Goal: Information Seeking & Learning: Learn about a topic

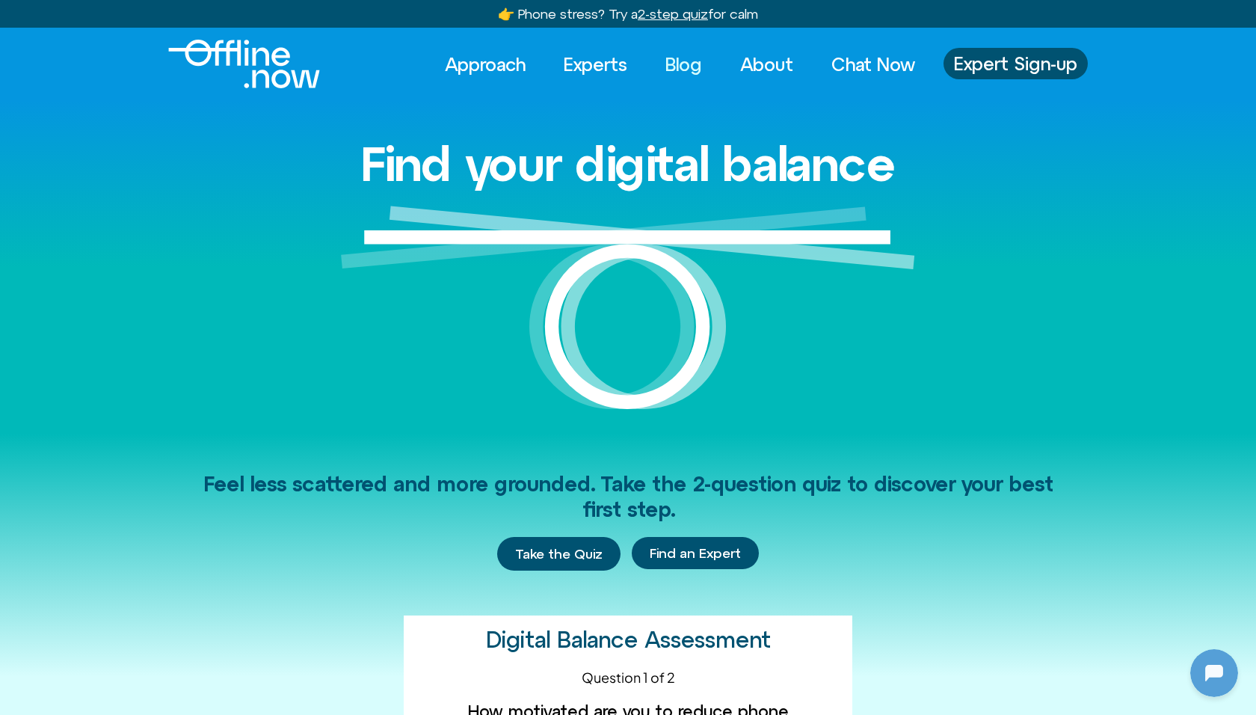
click at [687, 62] on link "Blog" at bounding box center [684, 64] width 64 height 33
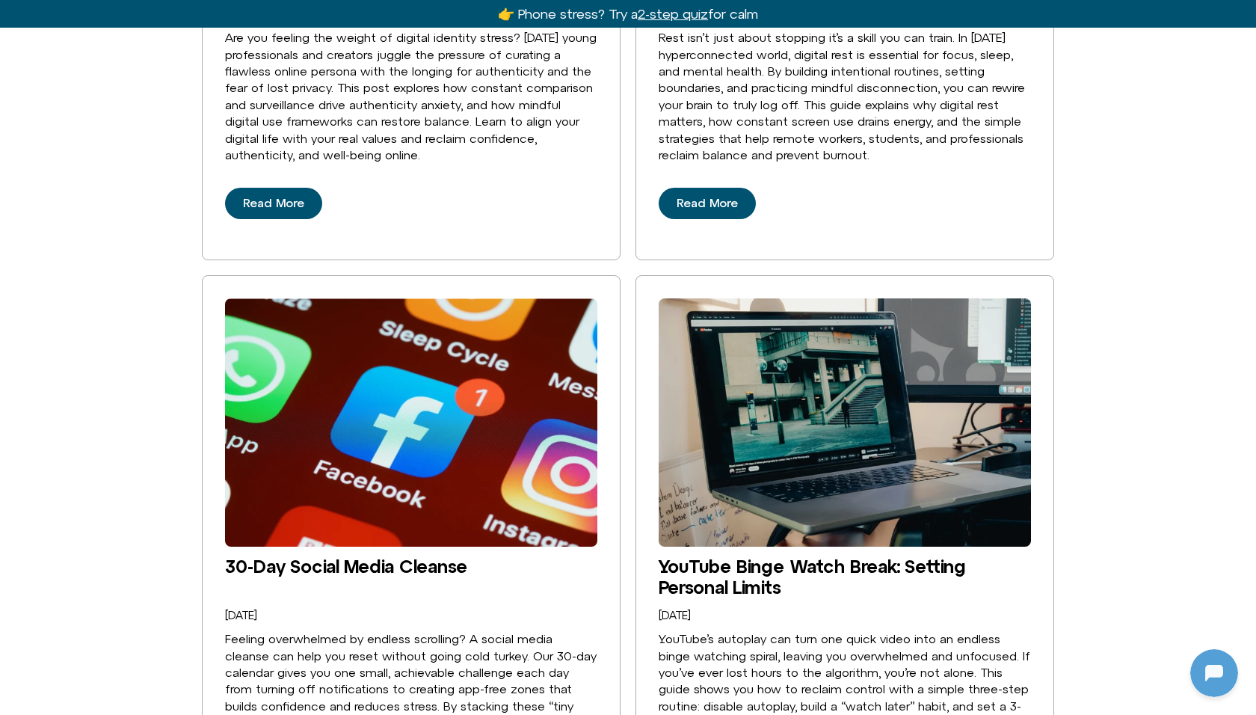
scroll to position [1032, 0]
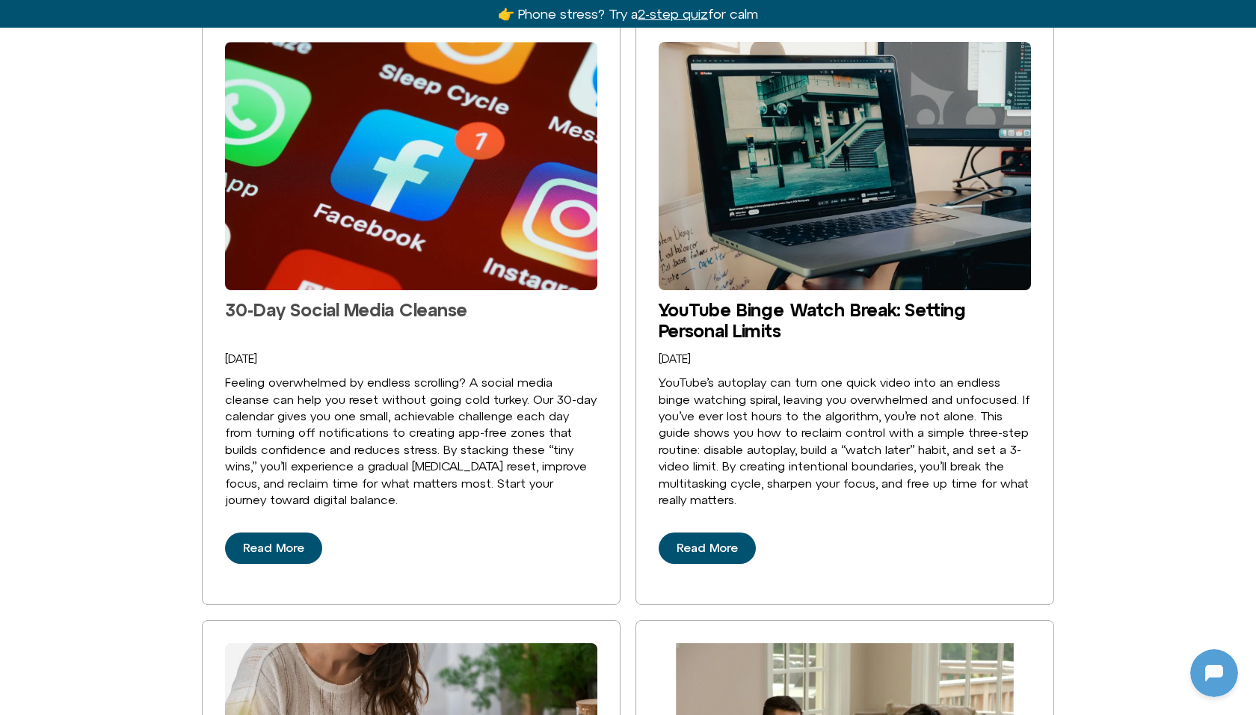
click at [333, 299] on link "30-Day Social Media Cleanse" at bounding box center [346, 309] width 242 height 21
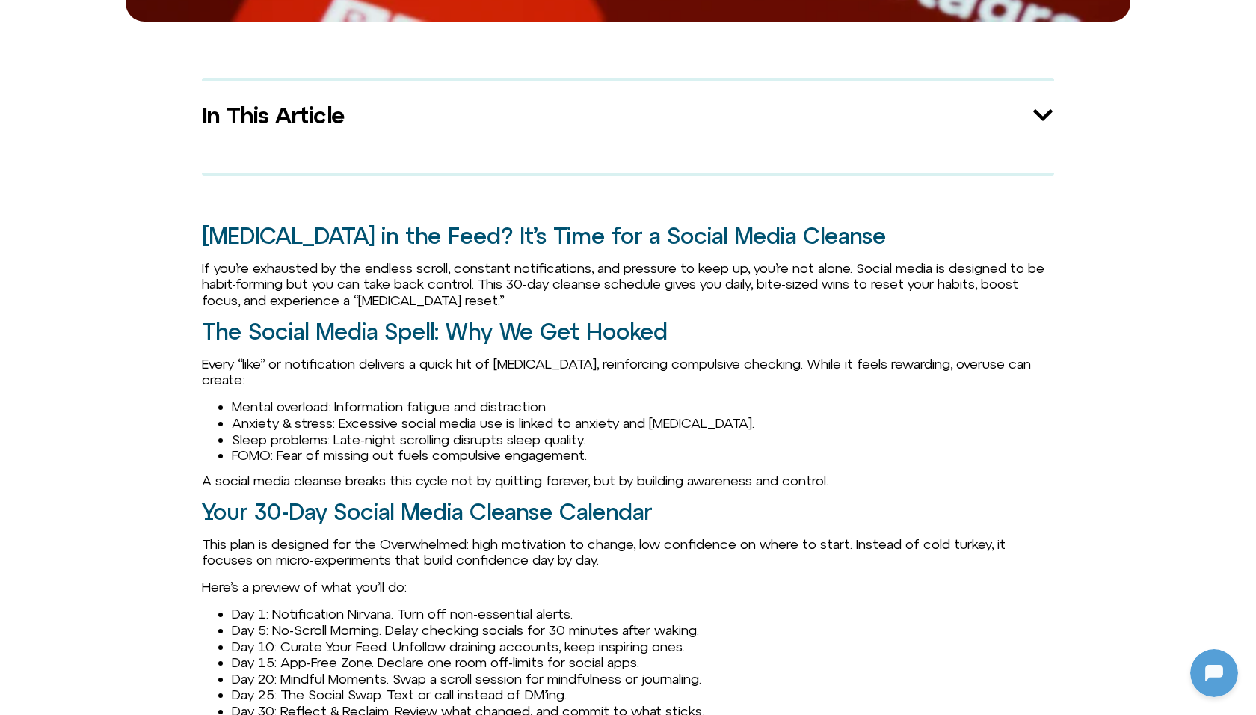
scroll to position [958, 0]
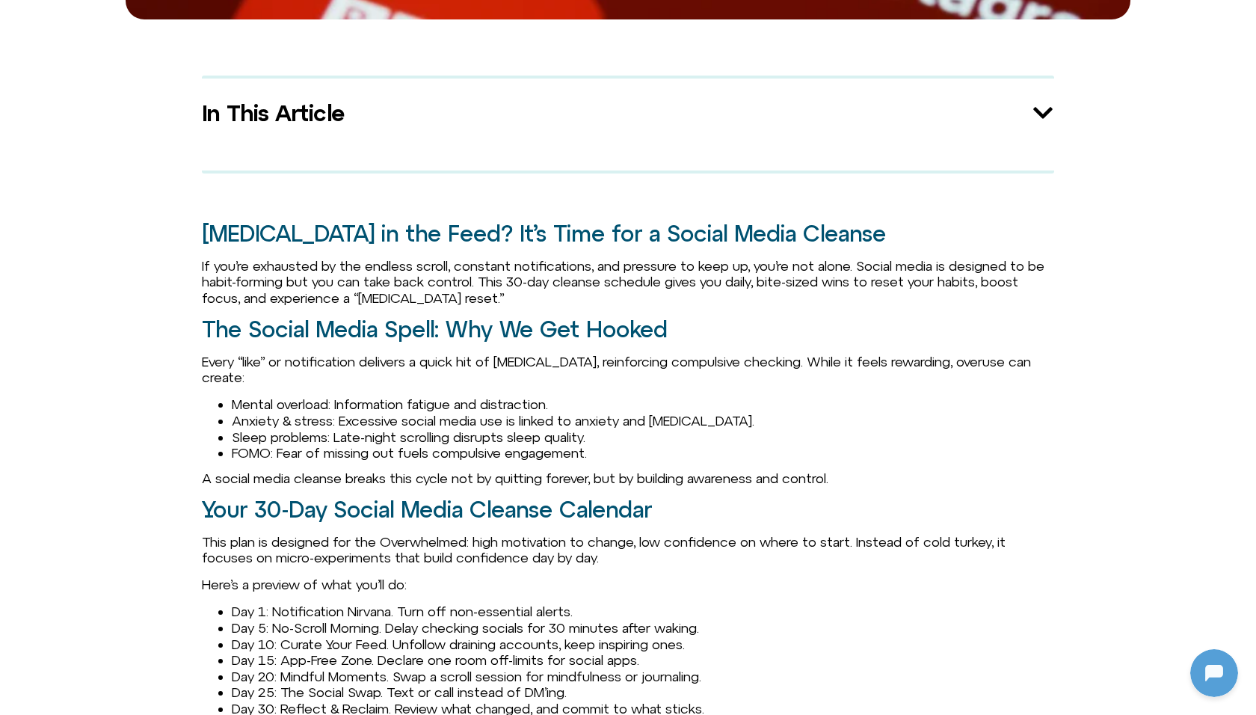
click at [570, 268] on p "If you’re exhausted by the endless scroll, constant notifications, and pressure…" at bounding box center [628, 282] width 853 height 49
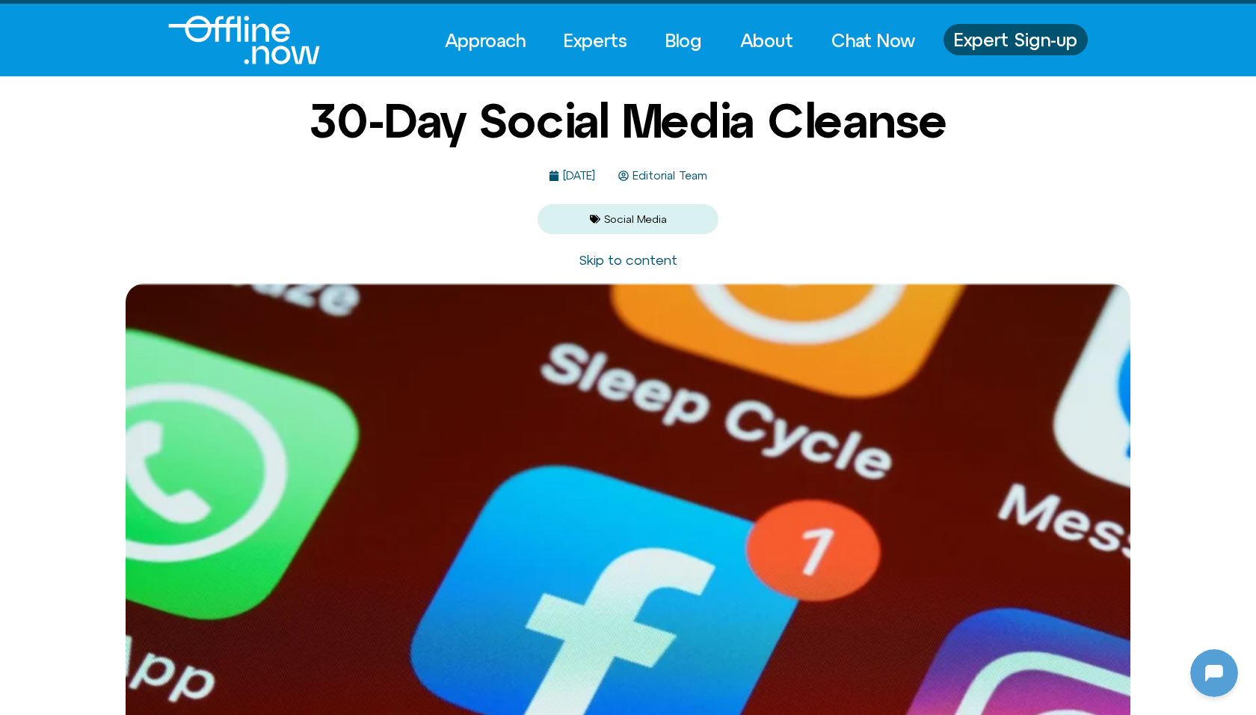
scroll to position [0, 0]
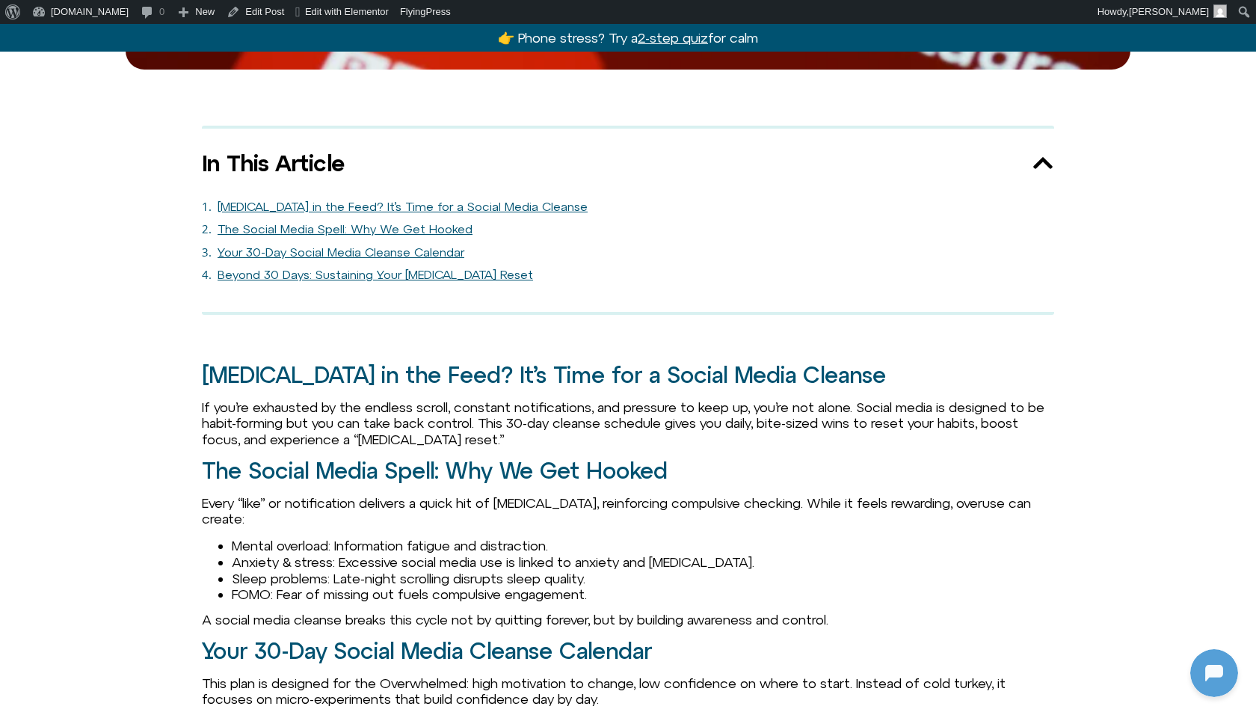
scroll to position [778, 0]
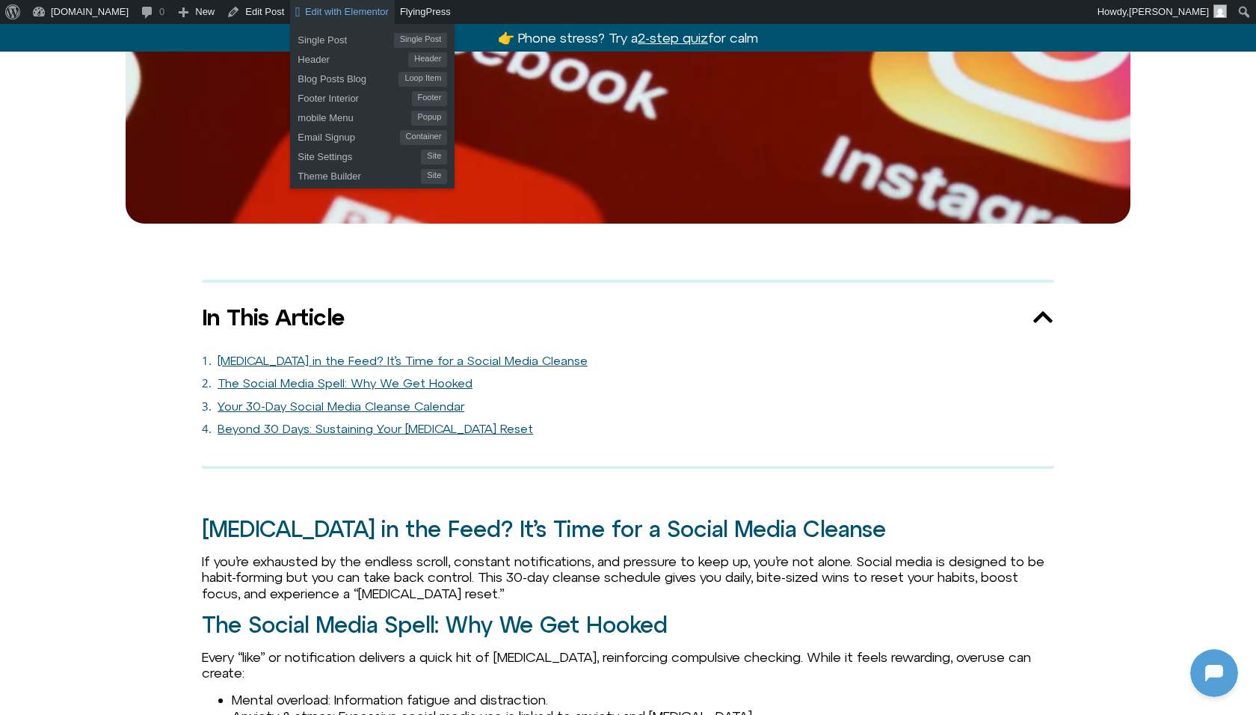
click at [335, 12] on span "Edit with Elementor" at bounding box center [347, 11] width 84 height 11
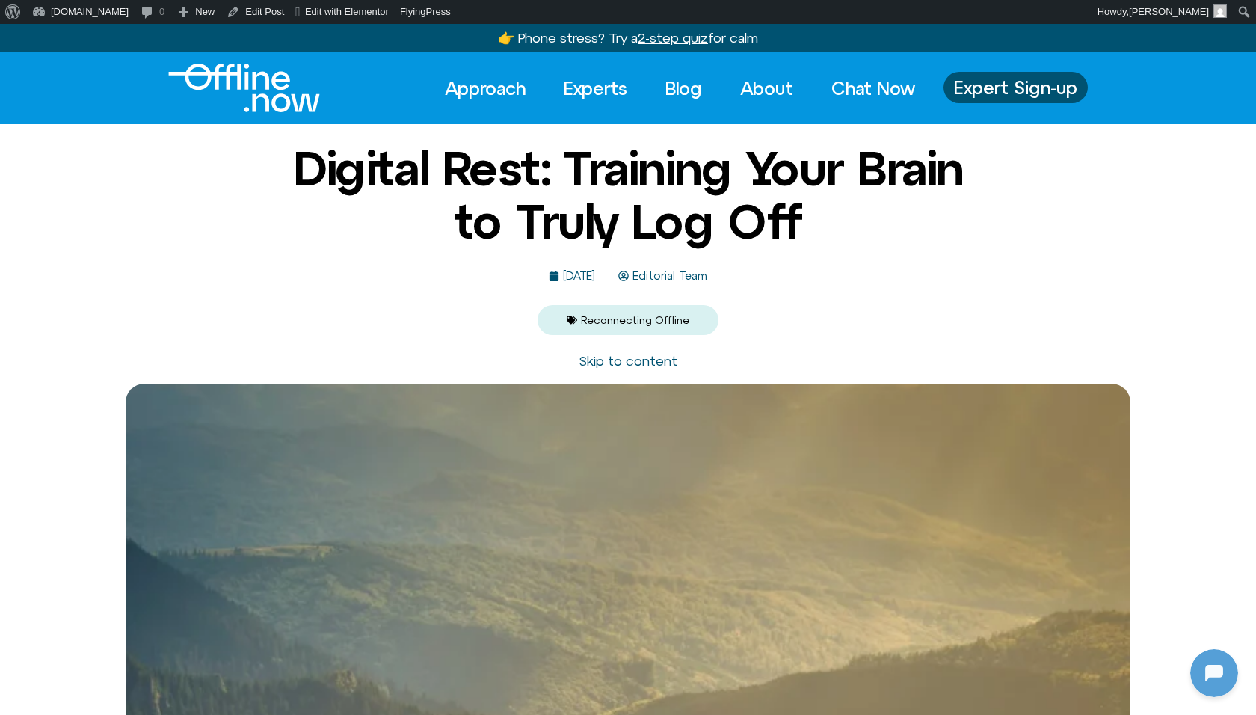
click at [298, 195] on h1 "Digital Rest: Training Your Brain to Truly Log Off" at bounding box center [627, 194] width 725 height 105
click at [305, 21] on link "Edit with Elementor" at bounding box center [342, 12] width 105 height 24
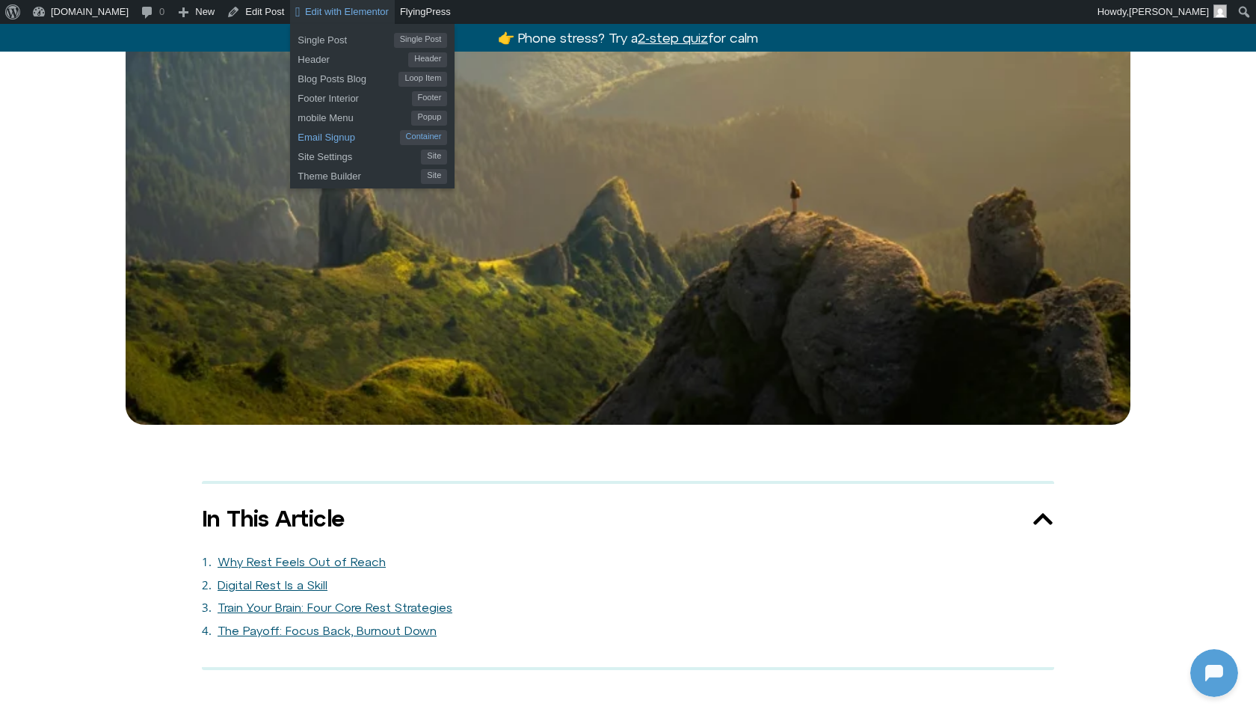
scroll to position [1359, 0]
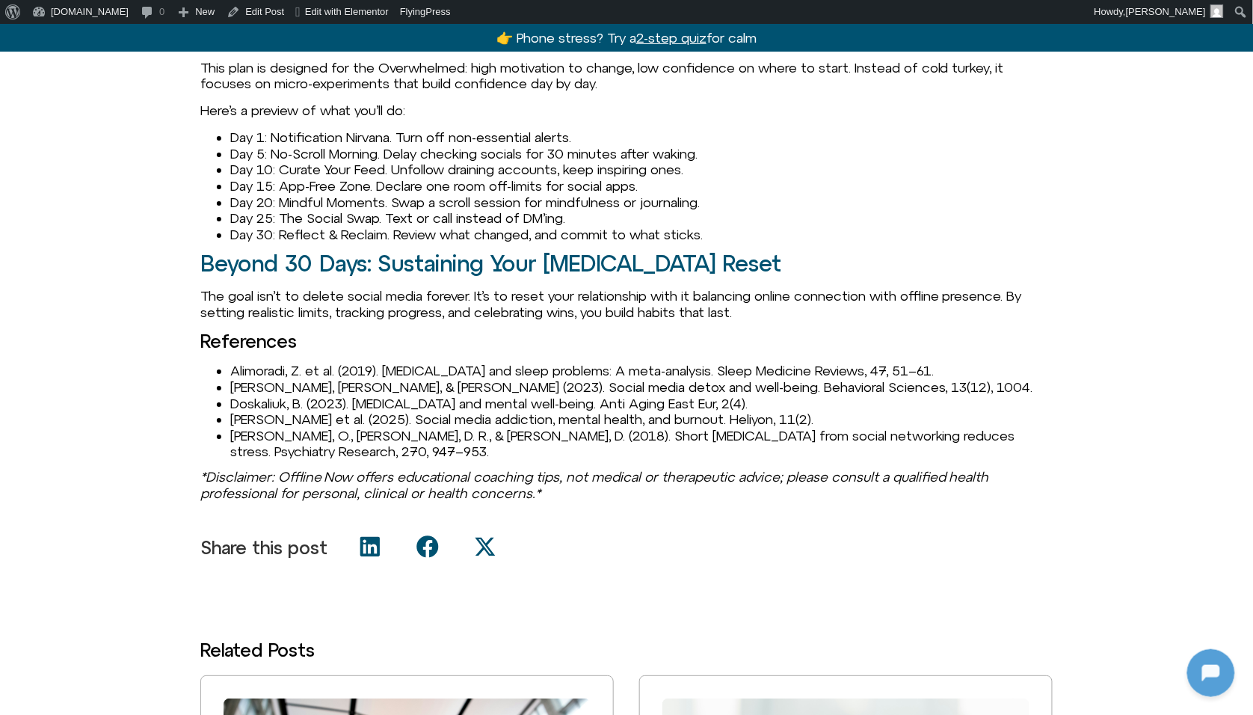
scroll to position [1548, 0]
